Goal: Task Accomplishment & Management: Use online tool/utility

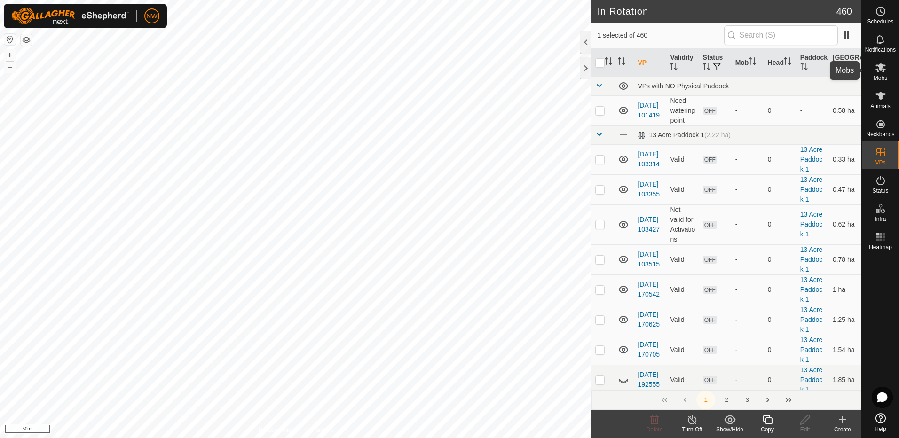
click at [884, 70] on icon at bounding box center [880, 67] width 10 height 9
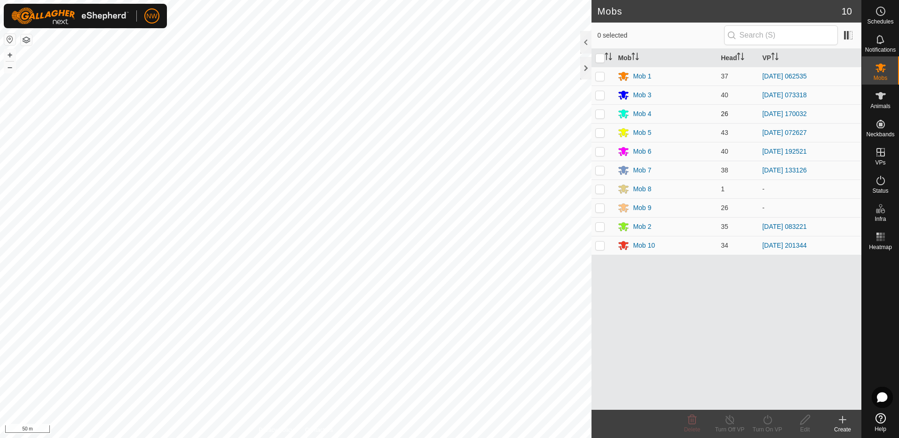
click at [604, 116] on p-checkbox at bounding box center [599, 114] width 9 height 8
checkbox input "true"
click at [769, 423] on icon at bounding box center [767, 419] width 12 height 11
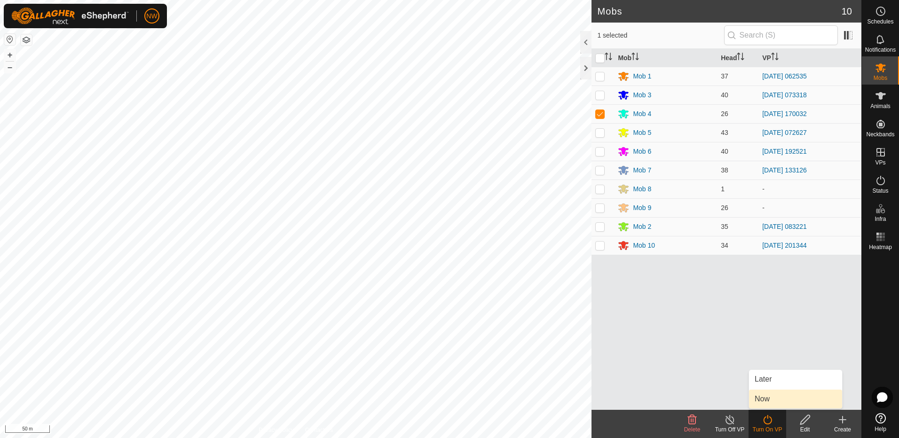
click at [770, 401] on link "Now" at bounding box center [795, 399] width 93 height 19
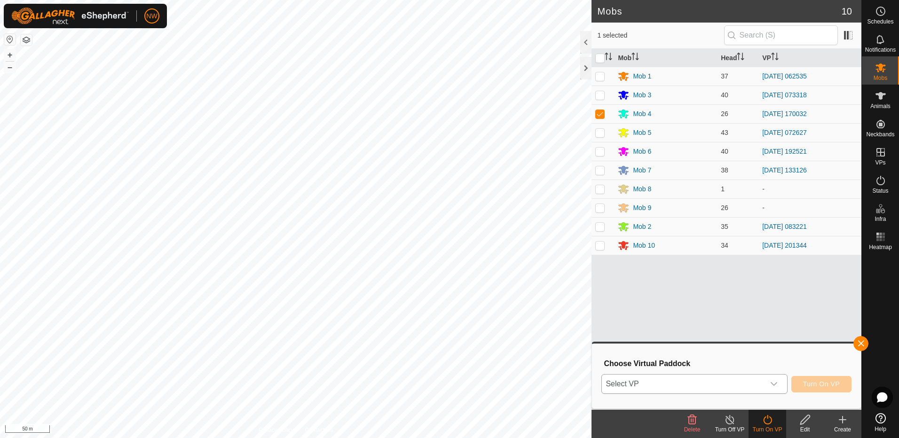
click at [777, 384] on icon "dropdown trigger" at bounding box center [774, 384] width 8 height 8
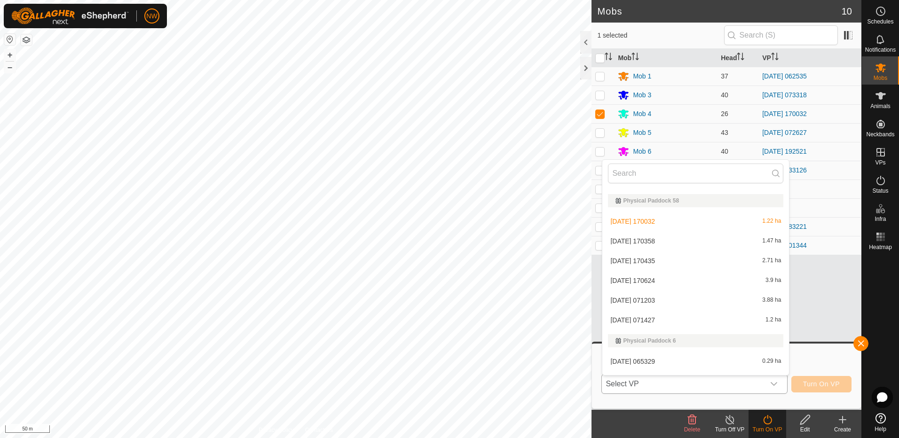
scroll to position [7239, 0]
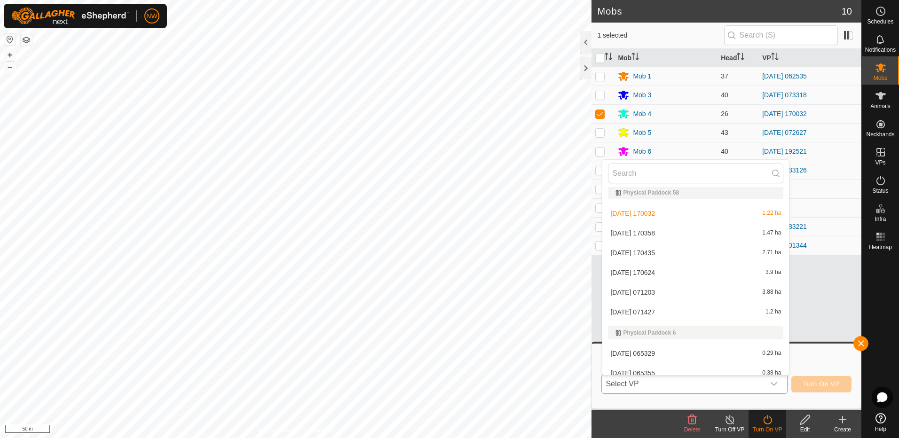
click at [683, 213] on li "[DATE] 170032 1.22 ha" at bounding box center [695, 213] width 187 height 19
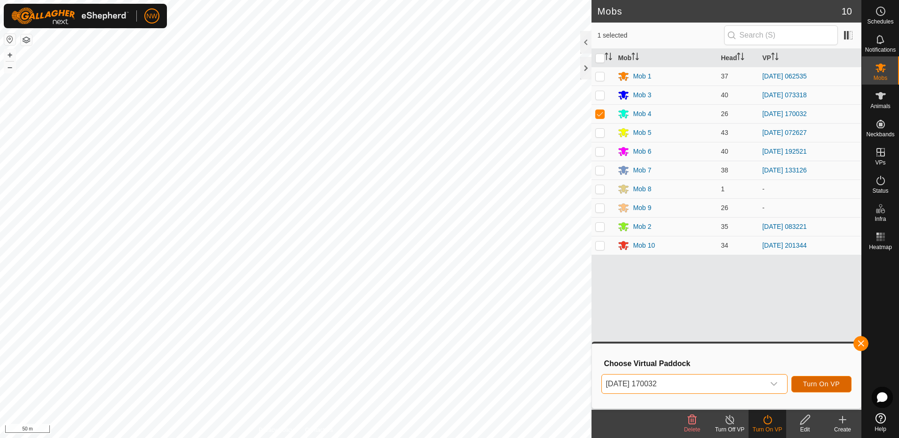
click at [831, 387] on span "Turn On VP" at bounding box center [821, 384] width 37 height 8
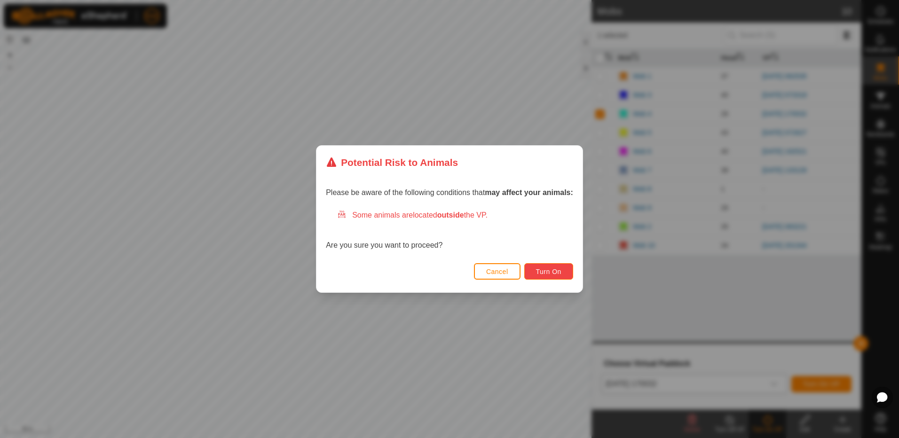
click at [549, 271] on span "Turn On" at bounding box center [548, 272] width 25 height 8
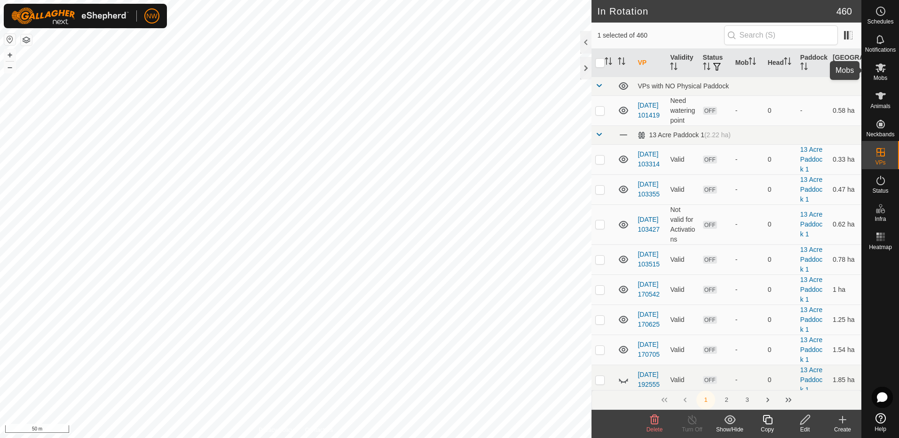
click at [884, 65] on icon at bounding box center [880, 67] width 10 height 9
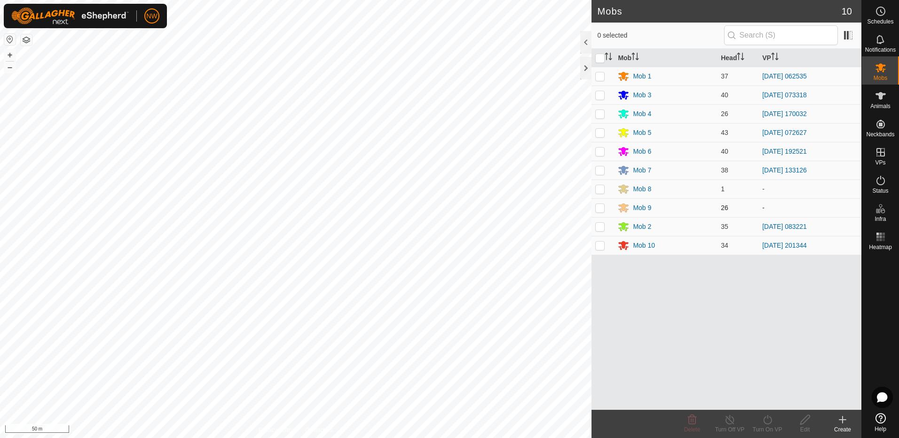
drag, startPoint x: 597, startPoint y: 209, endPoint x: 622, endPoint y: 235, distance: 35.2
click at [598, 209] on p-checkbox at bounding box center [599, 208] width 9 height 8
checkbox input "true"
click at [768, 421] on icon at bounding box center [767, 419] width 12 height 11
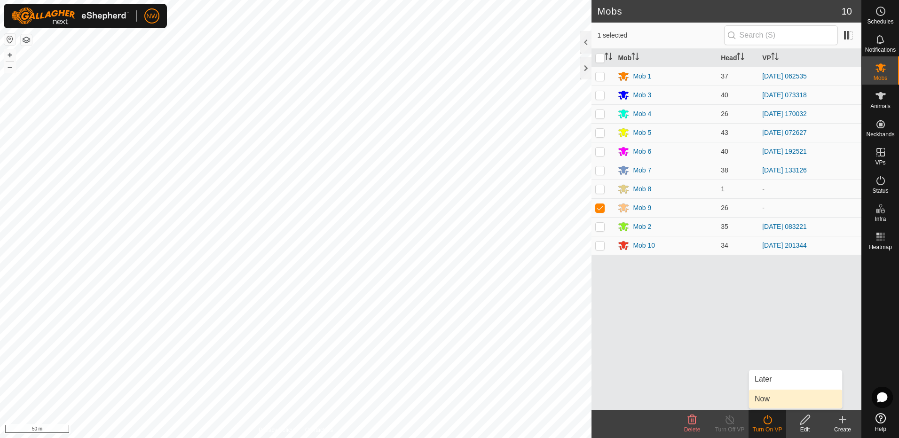
click at [767, 396] on link "Now" at bounding box center [795, 399] width 93 height 19
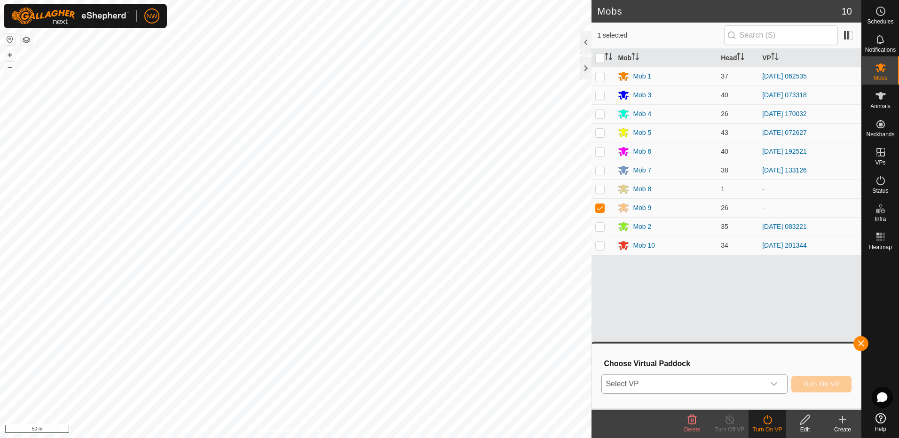
click at [777, 383] on icon "dropdown trigger" at bounding box center [774, 384] width 8 height 8
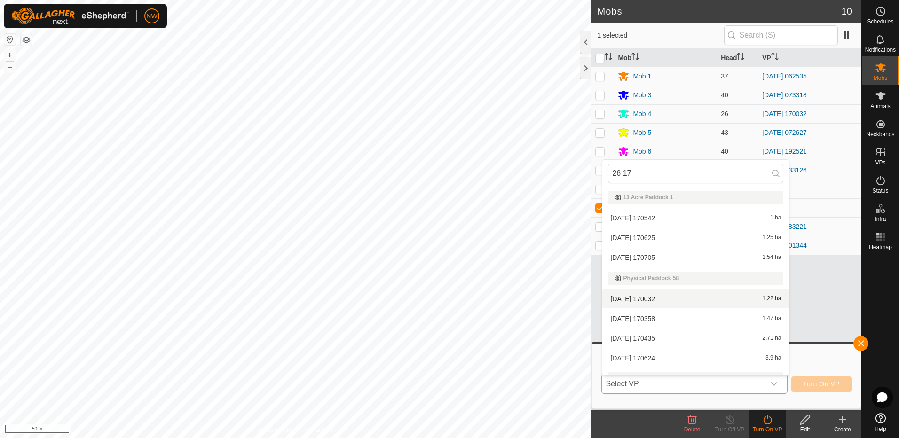
scroll to position [47, 0]
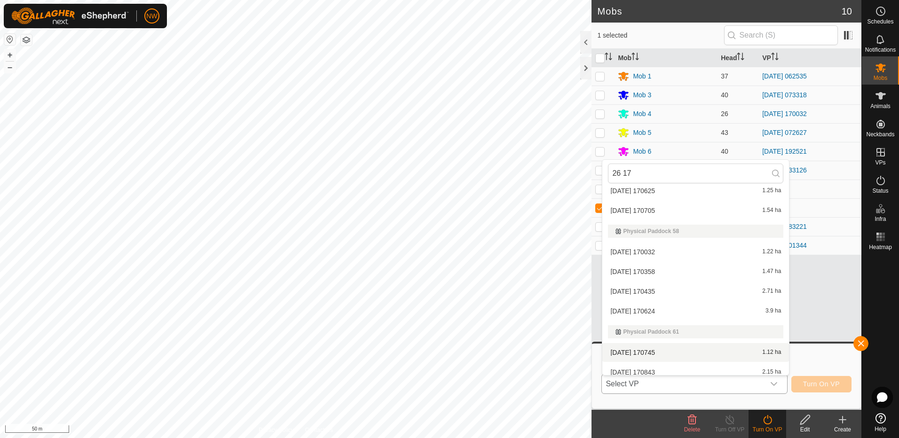
type input "26 17"
click at [646, 348] on li "[DATE] 170745 1.12 ha" at bounding box center [695, 352] width 187 height 19
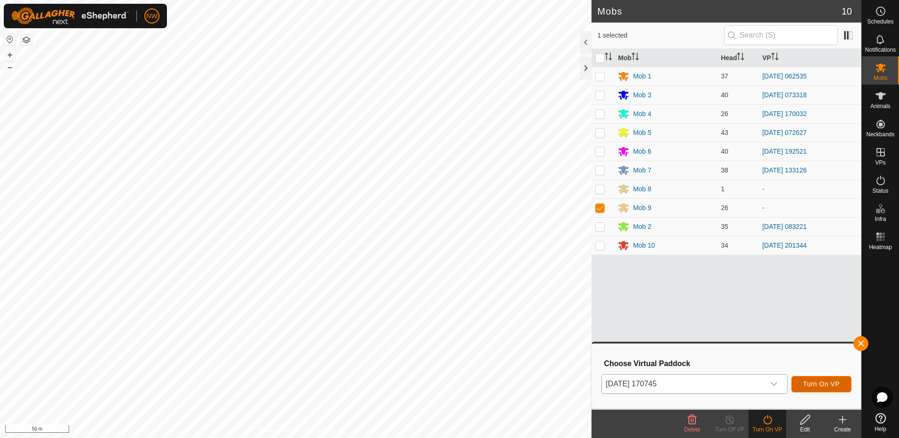
click at [821, 383] on span "Turn On VP" at bounding box center [821, 384] width 37 height 8
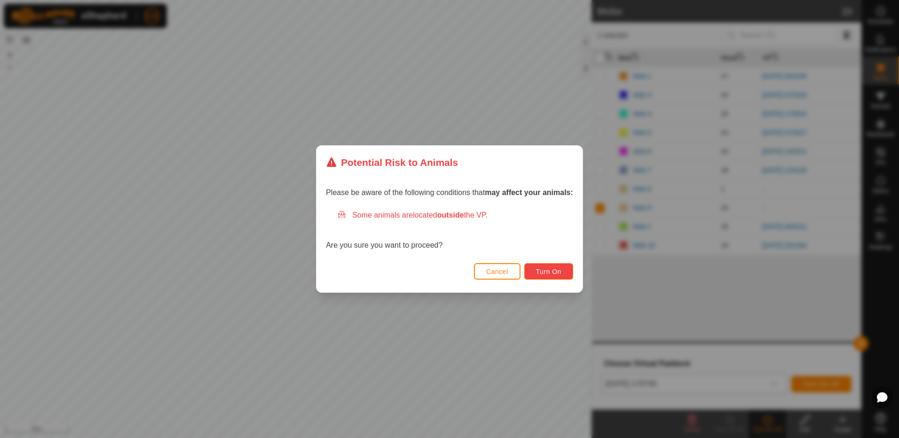
click at [555, 271] on span "Turn On" at bounding box center [548, 272] width 25 height 8
